Goal: Task Accomplishment & Management: Use online tool/utility

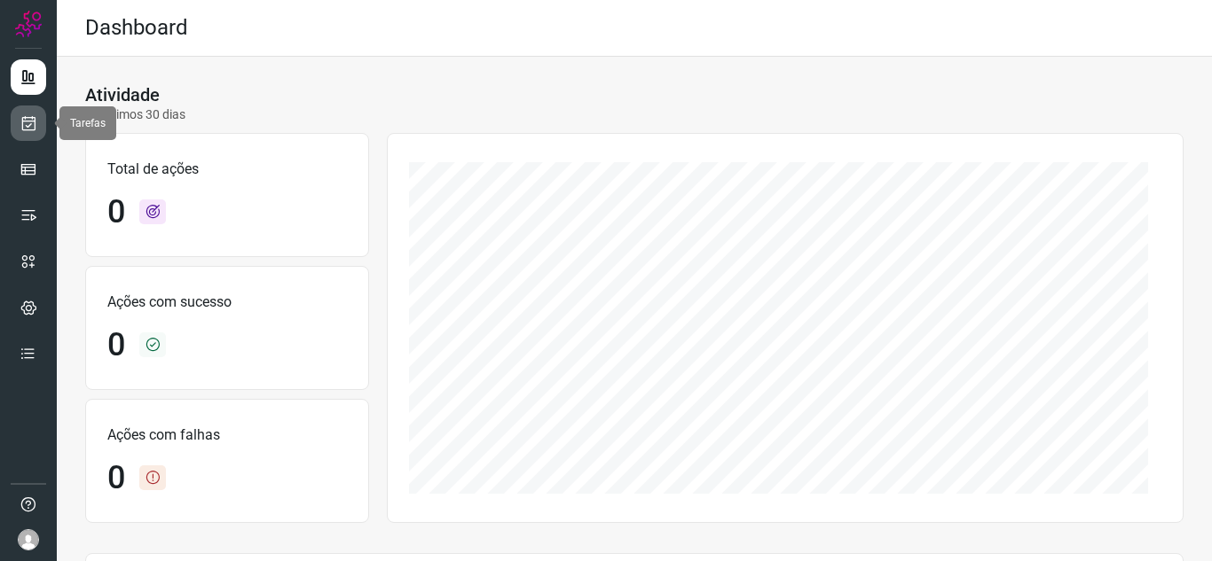
click at [19, 137] on link at bounding box center [28, 123] width 35 height 35
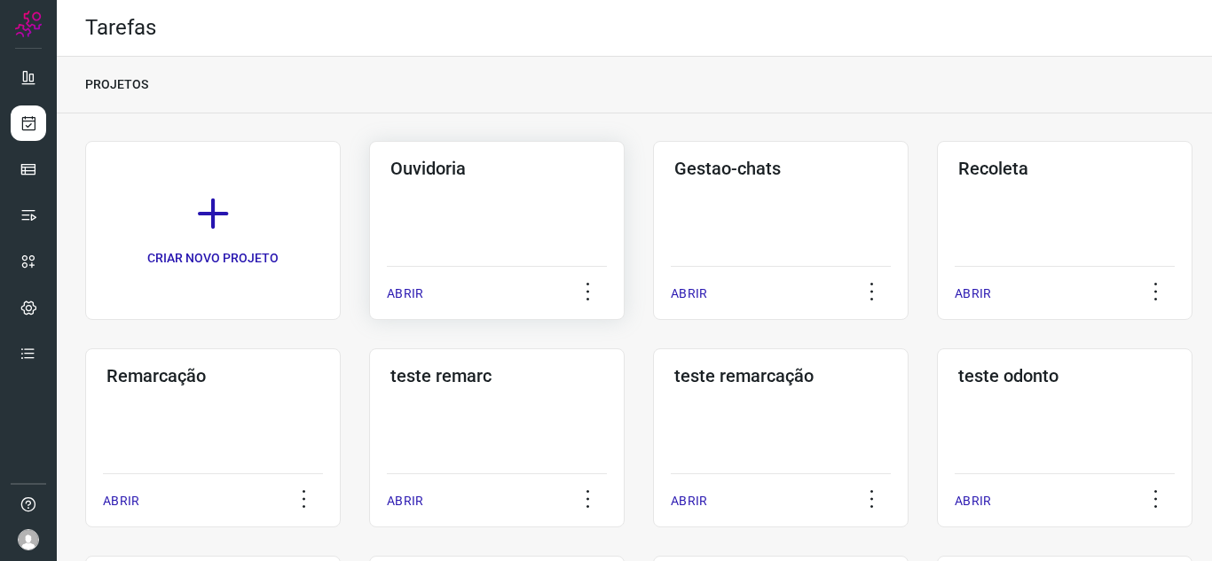
click at [419, 298] on p "ABRIR" at bounding box center [405, 294] width 36 height 19
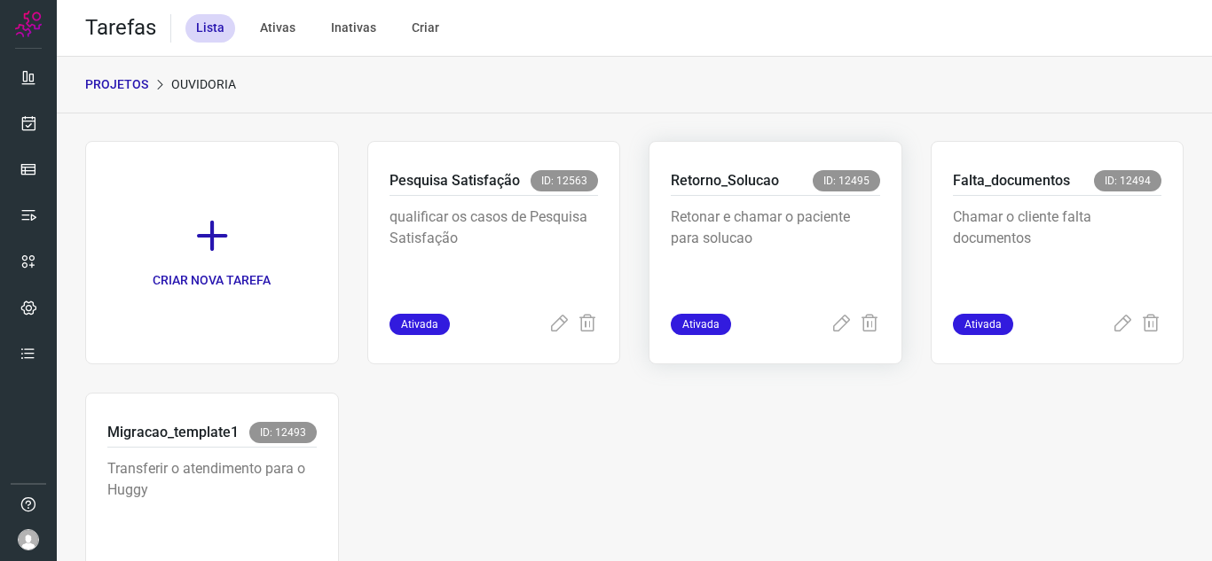
click at [710, 318] on span "Ativada" at bounding box center [701, 324] width 60 height 21
click at [820, 324] on div "Ativada" at bounding box center [775, 324] width 209 height 21
click at [832, 325] on icon at bounding box center [840, 324] width 21 height 21
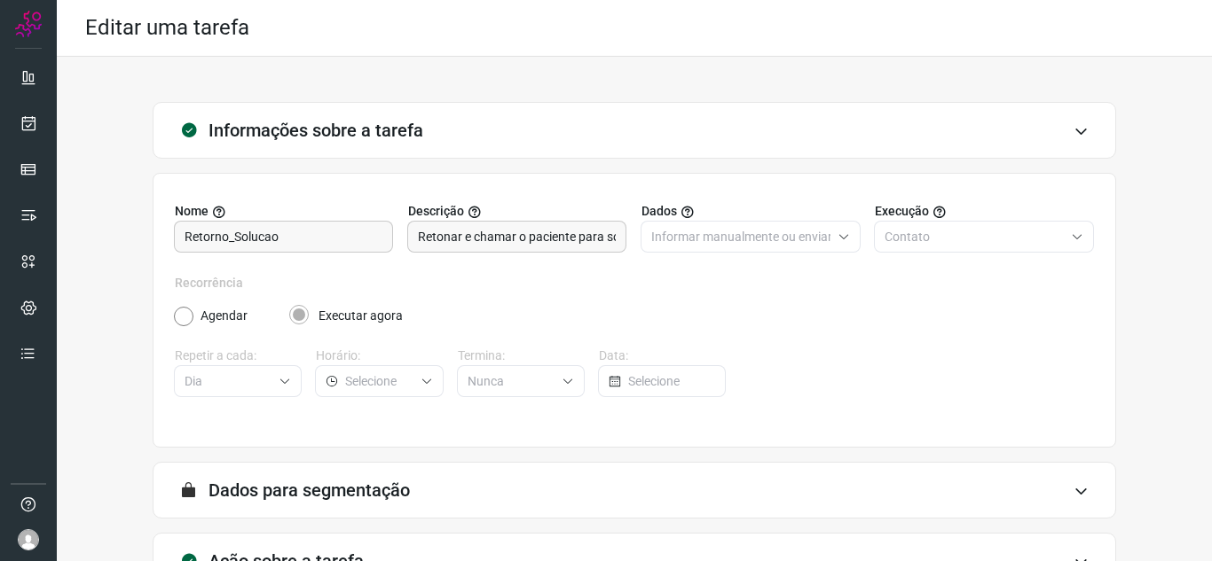
scroll to position [131, 0]
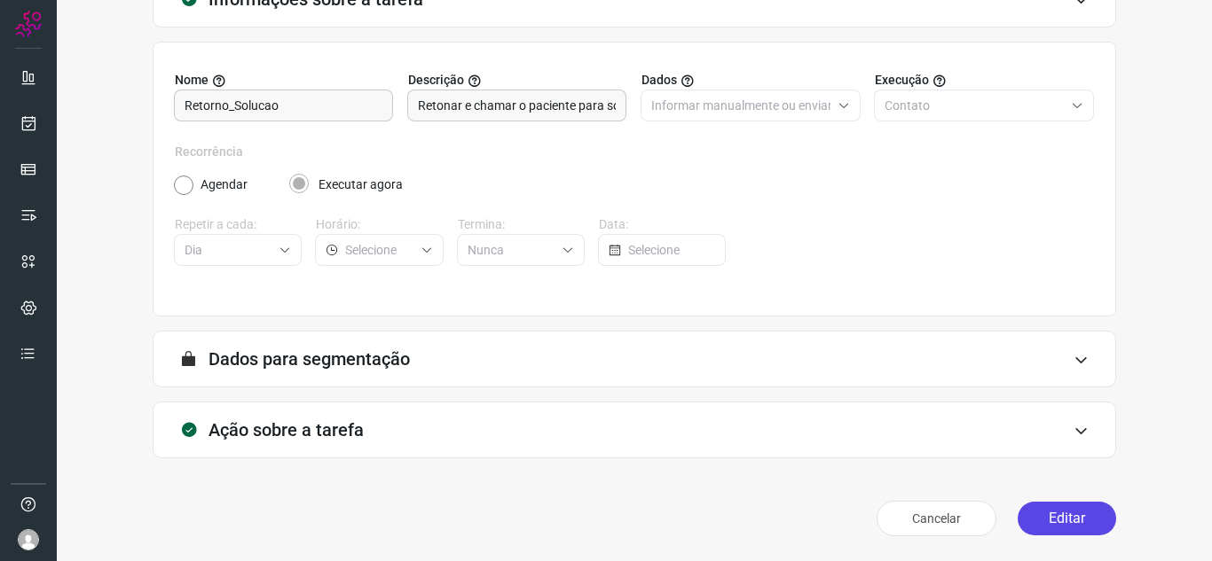
click at [1073, 506] on button "Editar" at bounding box center [1066, 519] width 98 height 34
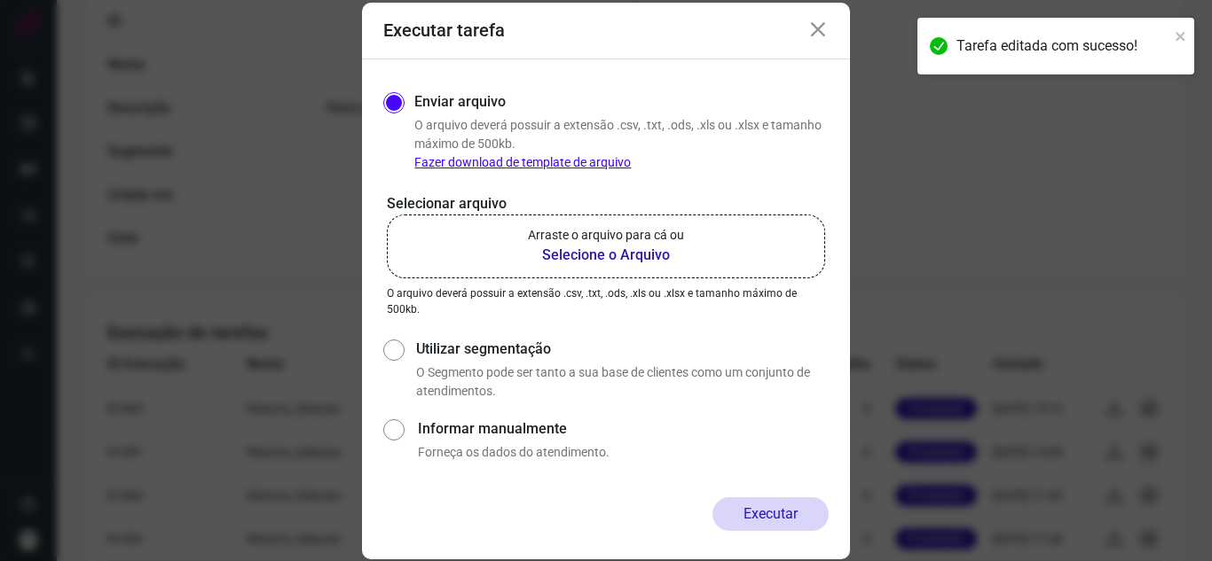
scroll to position [397, 0]
click at [608, 257] on b "Selecione o Arquivo" at bounding box center [606, 255] width 156 height 21
click at [0, 0] on input "Arraste o arquivo para cá ou Selecione o Arquivo" at bounding box center [0, 0] width 0 height 0
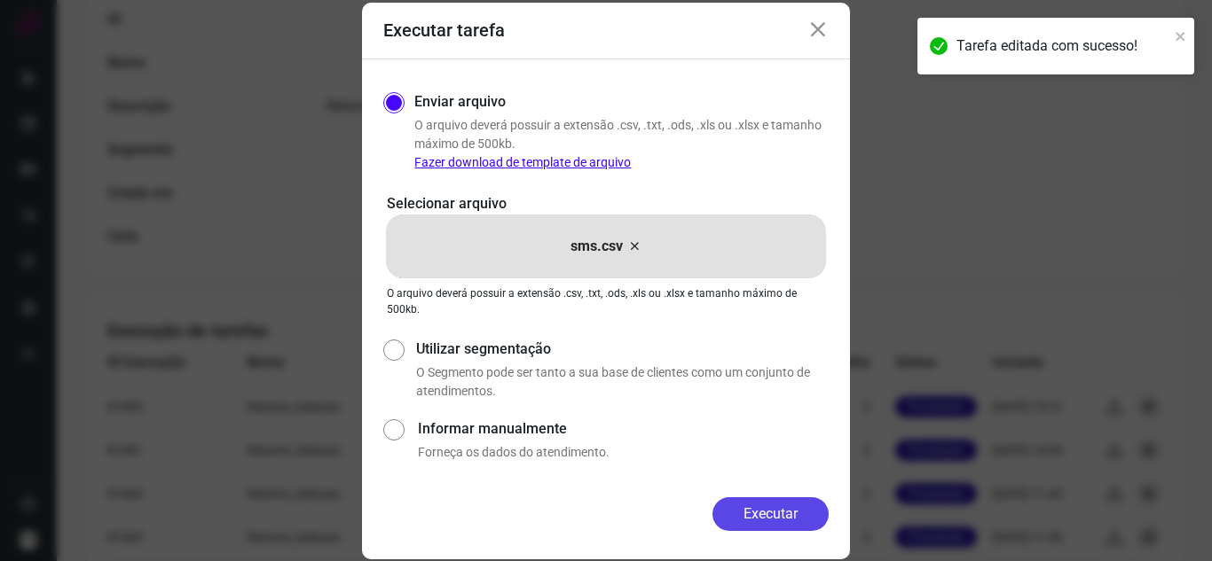
click at [740, 506] on button "Executar" at bounding box center [770, 515] width 116 height 34
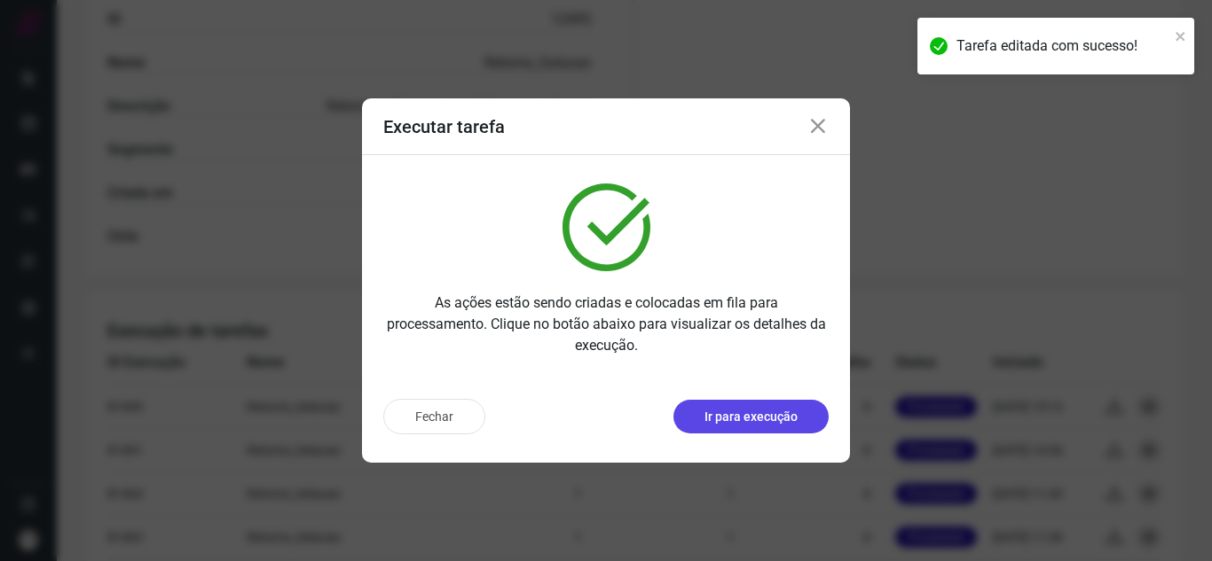
drag, startPoint x: 759, startPoint y: 409, endPoint x: 758, endPoint y: 418, distance: 8.9
click at [758, 418] on p "Ir para execução" at bounding box center [750, 417] width 93 height 19
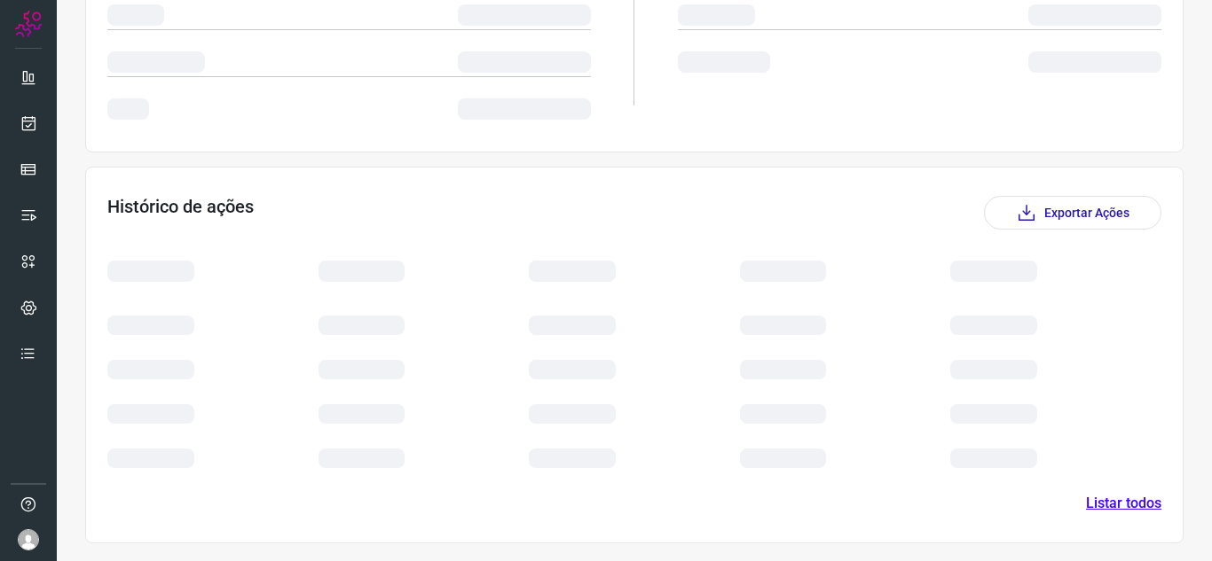
scroll to position [214, 0]
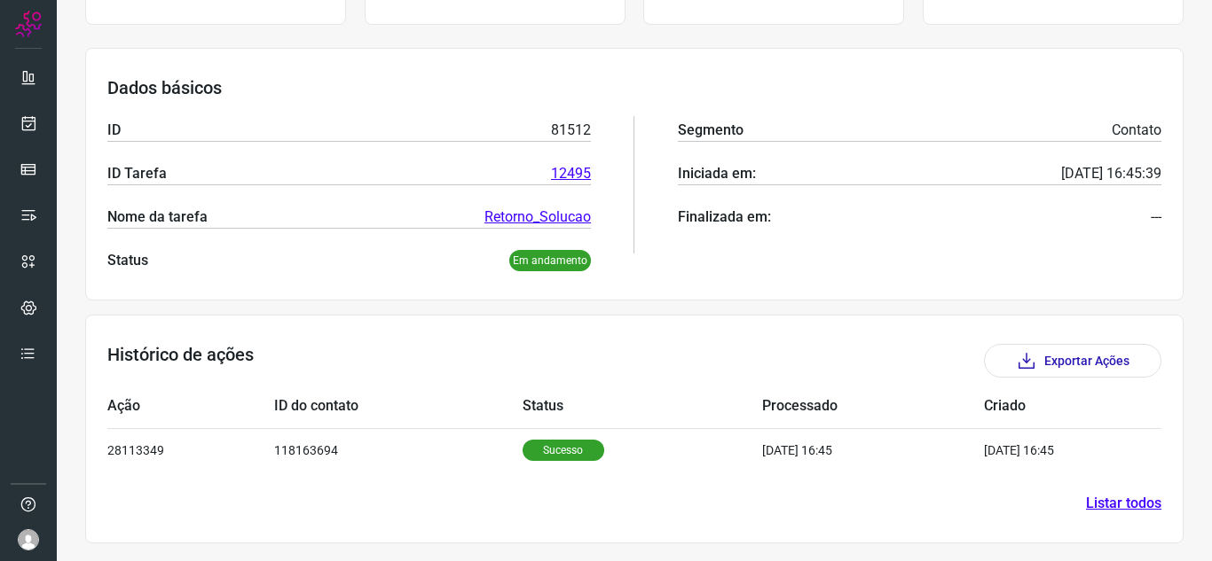
click at [816, 425] on td "Processado" at bounding box center [873, 406] width 222 height 43
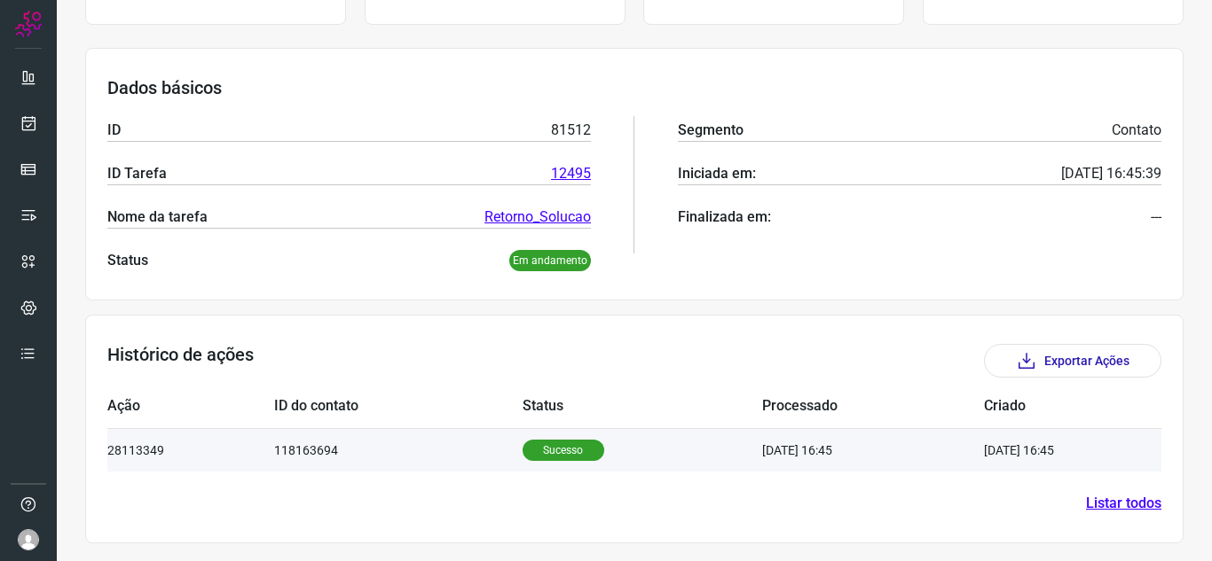
click at [805, 443] on td "[DATE] 16:45" at bounding box center [873, 449] width 222 height 43
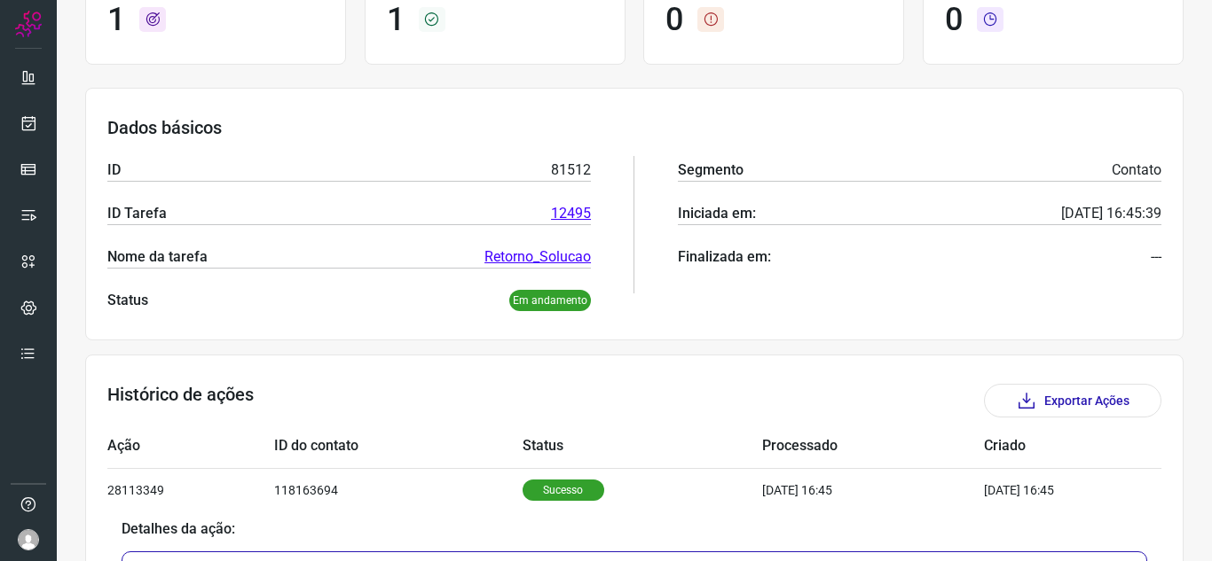
scroll to position [23, 0]
